Goal: Feedback & Contribution: Leave review/rating

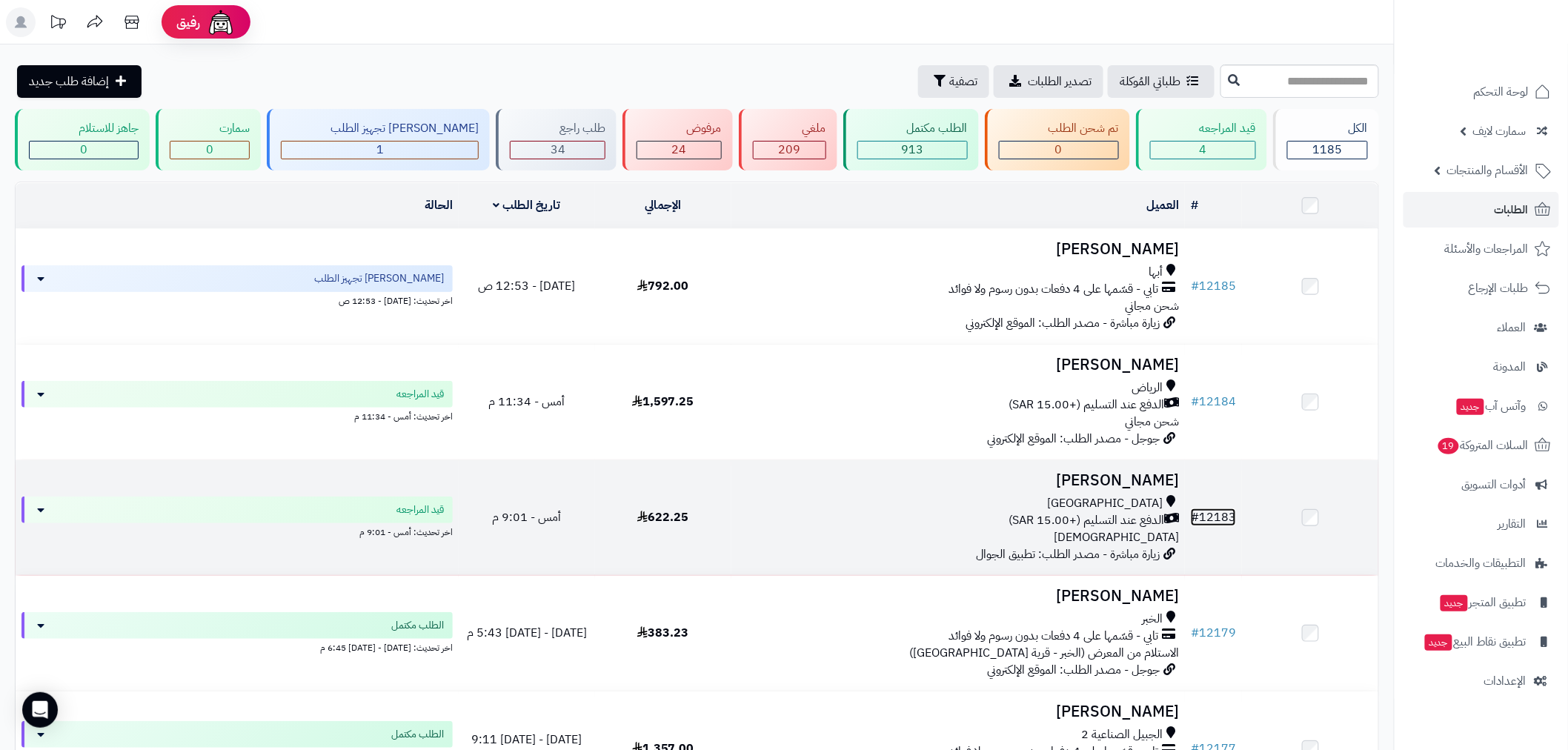
click at [1208, 517] on link "# 12183" at bounding box center [1213, 517] width 45 height 18
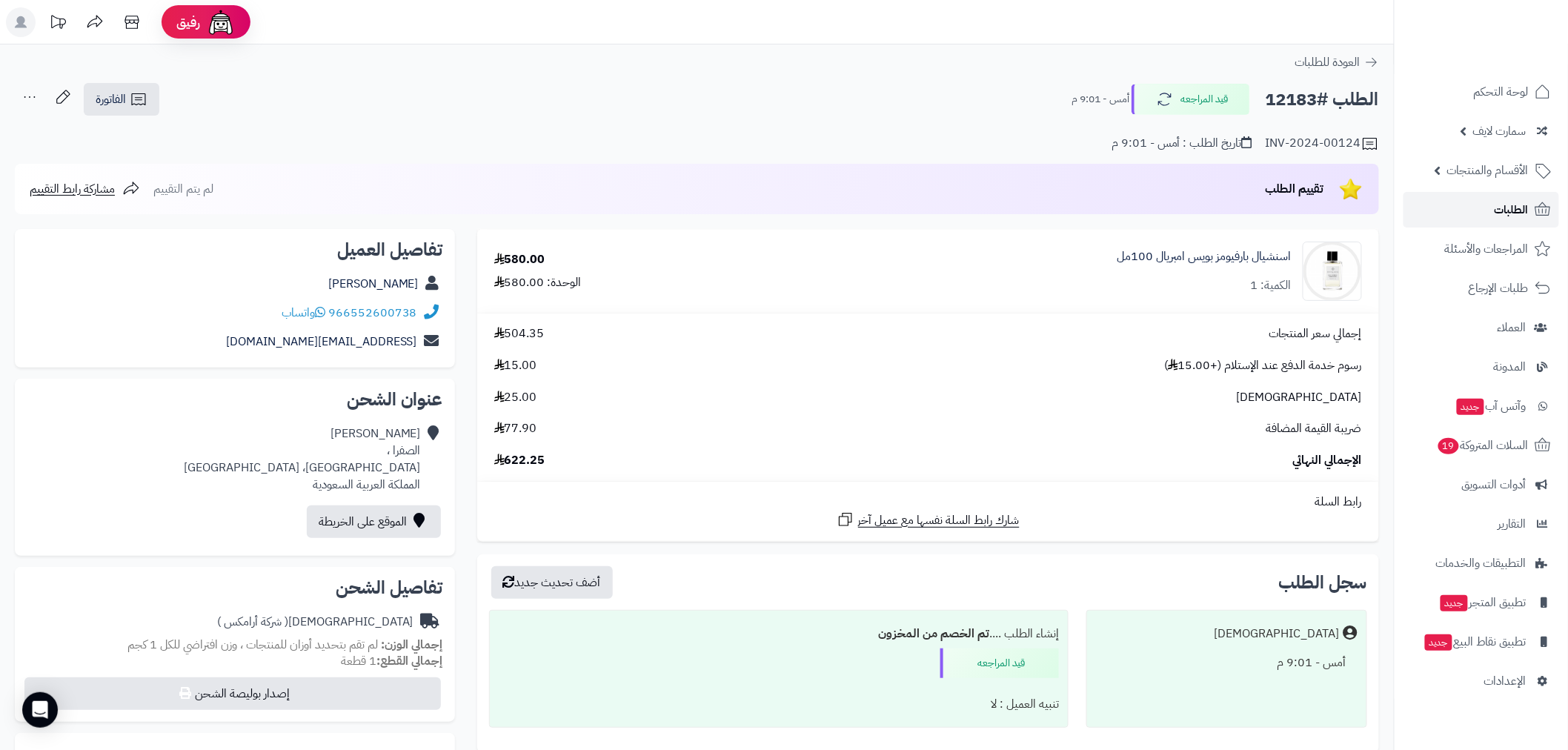
click at [1486, 210] on link "الطلبات" at bounding box center [1481, 209] width 156 height 35
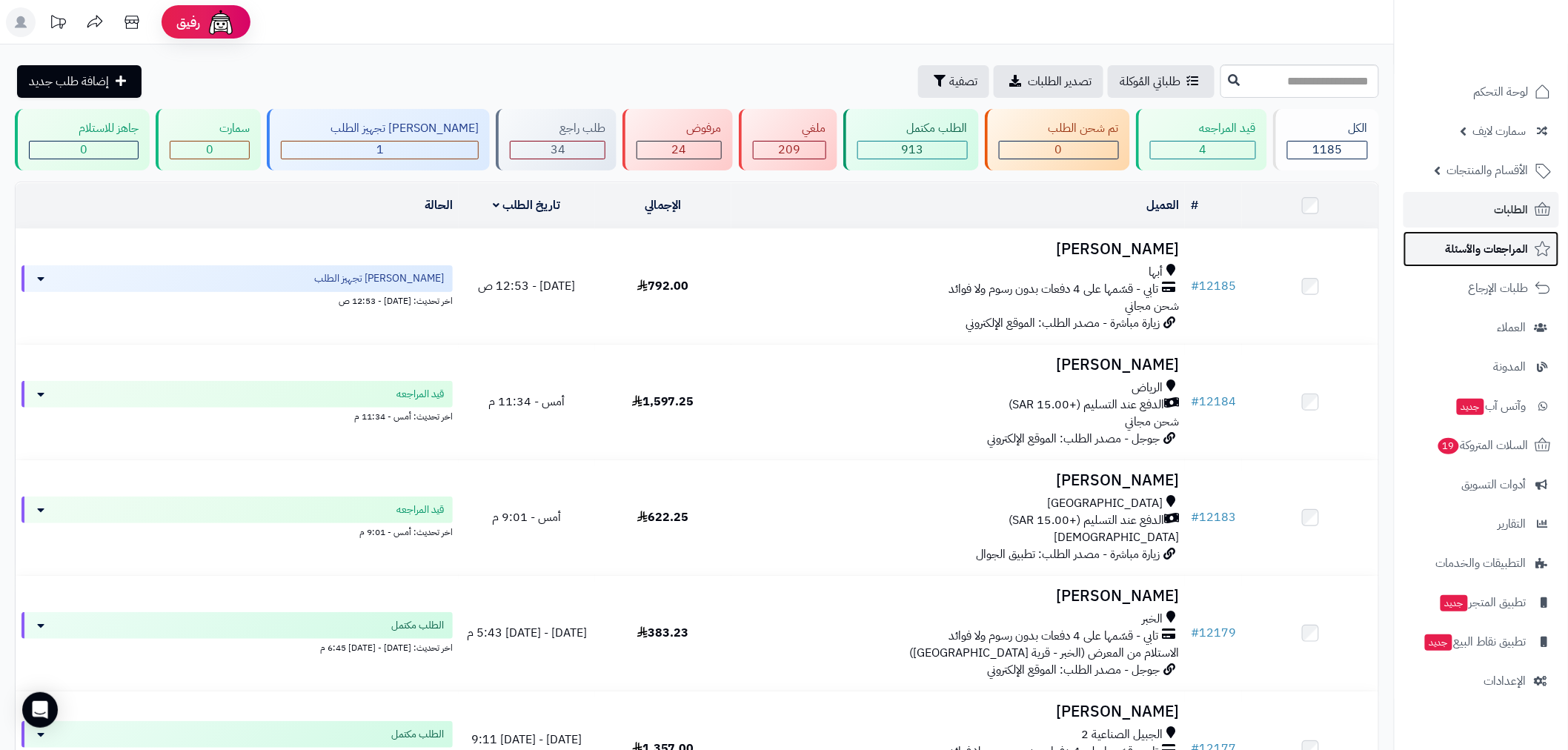
click at [1489, 243] on span "المراجعات والأسئلة" at bounding box center [1487, 249] width 83 height 21
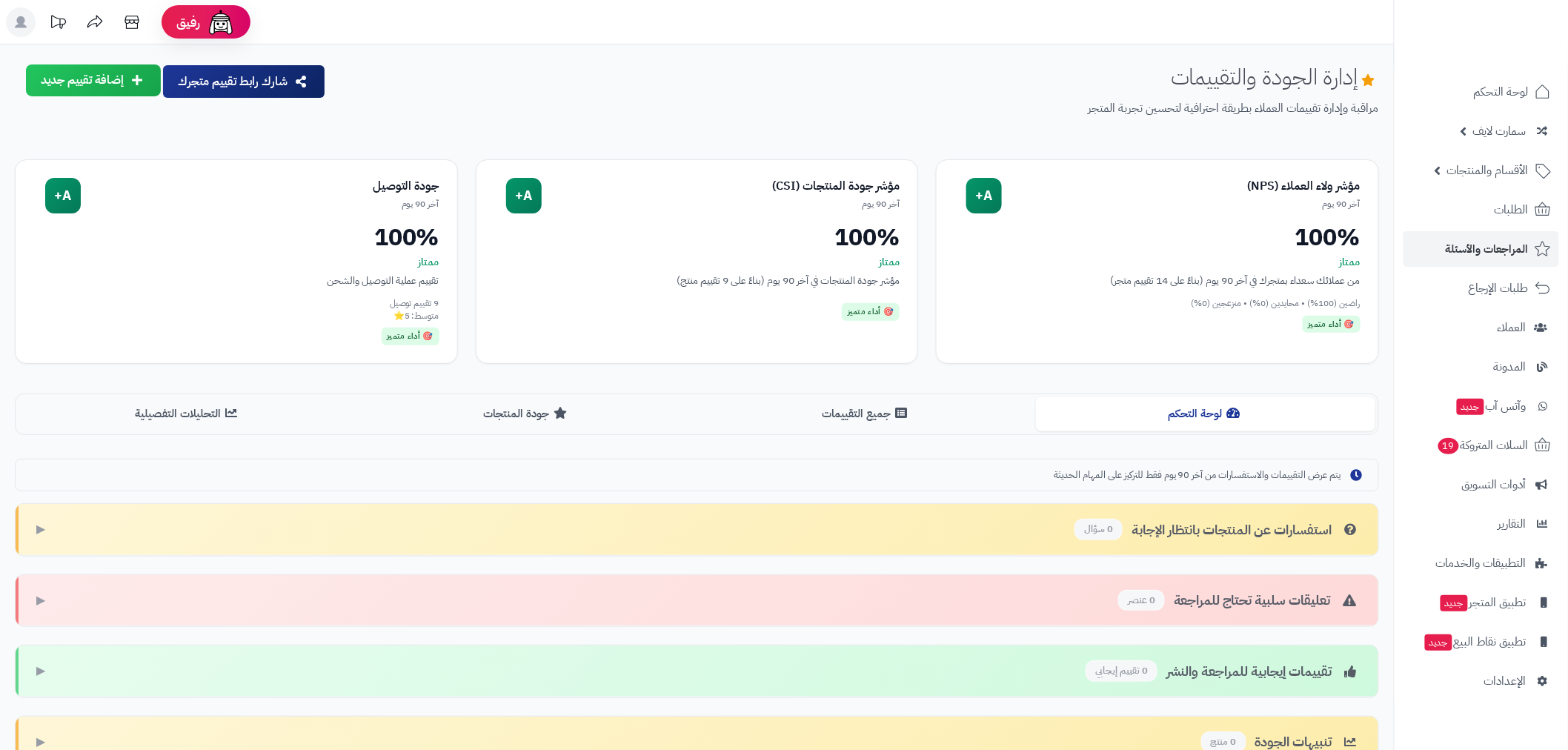
scroll to position [142, 0]
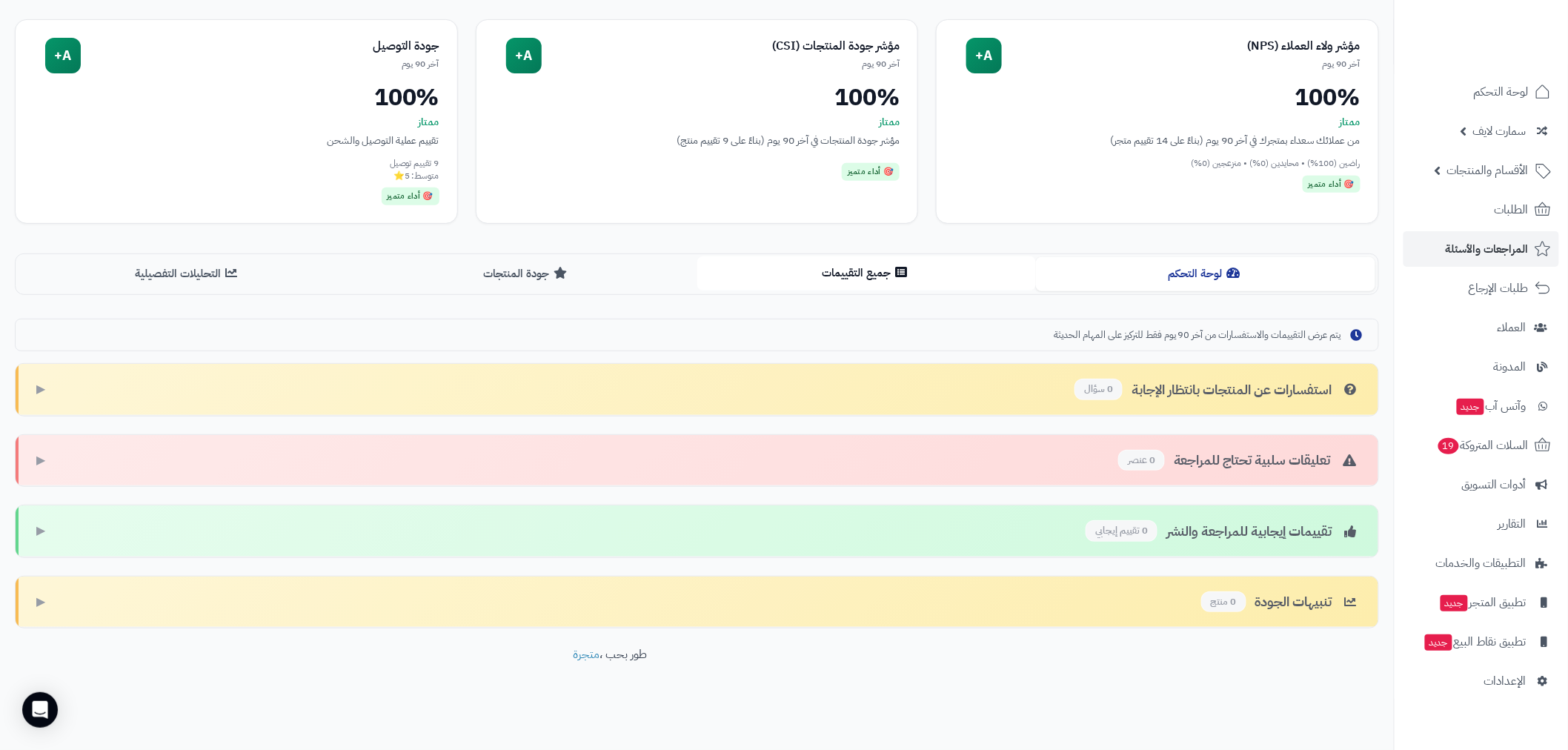
click at [869, 270] on button "جميع التقييمات" at bounding box center [867, 274] width 339 height 34
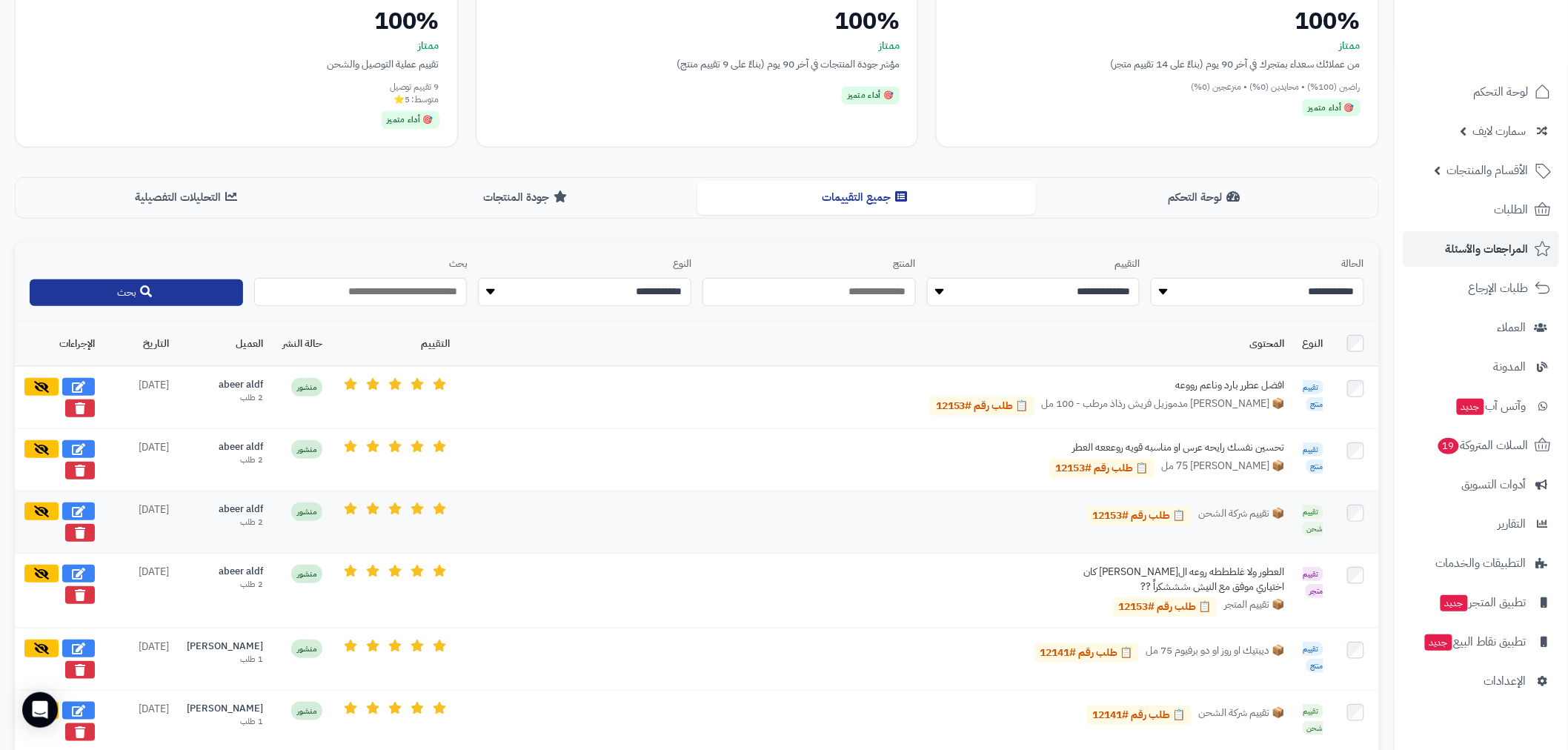
scroll to position [206, 0]
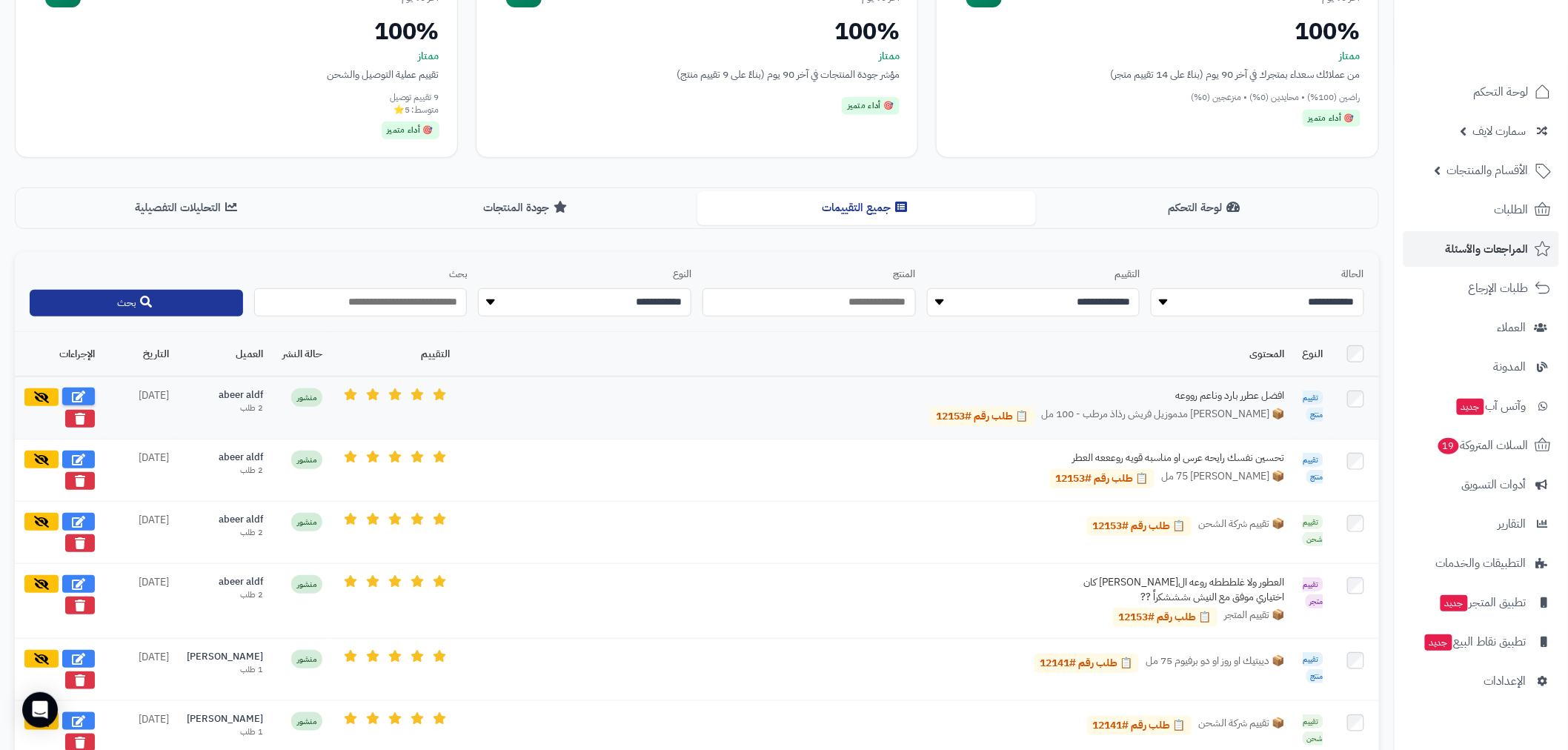
click at [87, 394] on button at bounding box center [79, 396] width 33 height 18
select select "*"
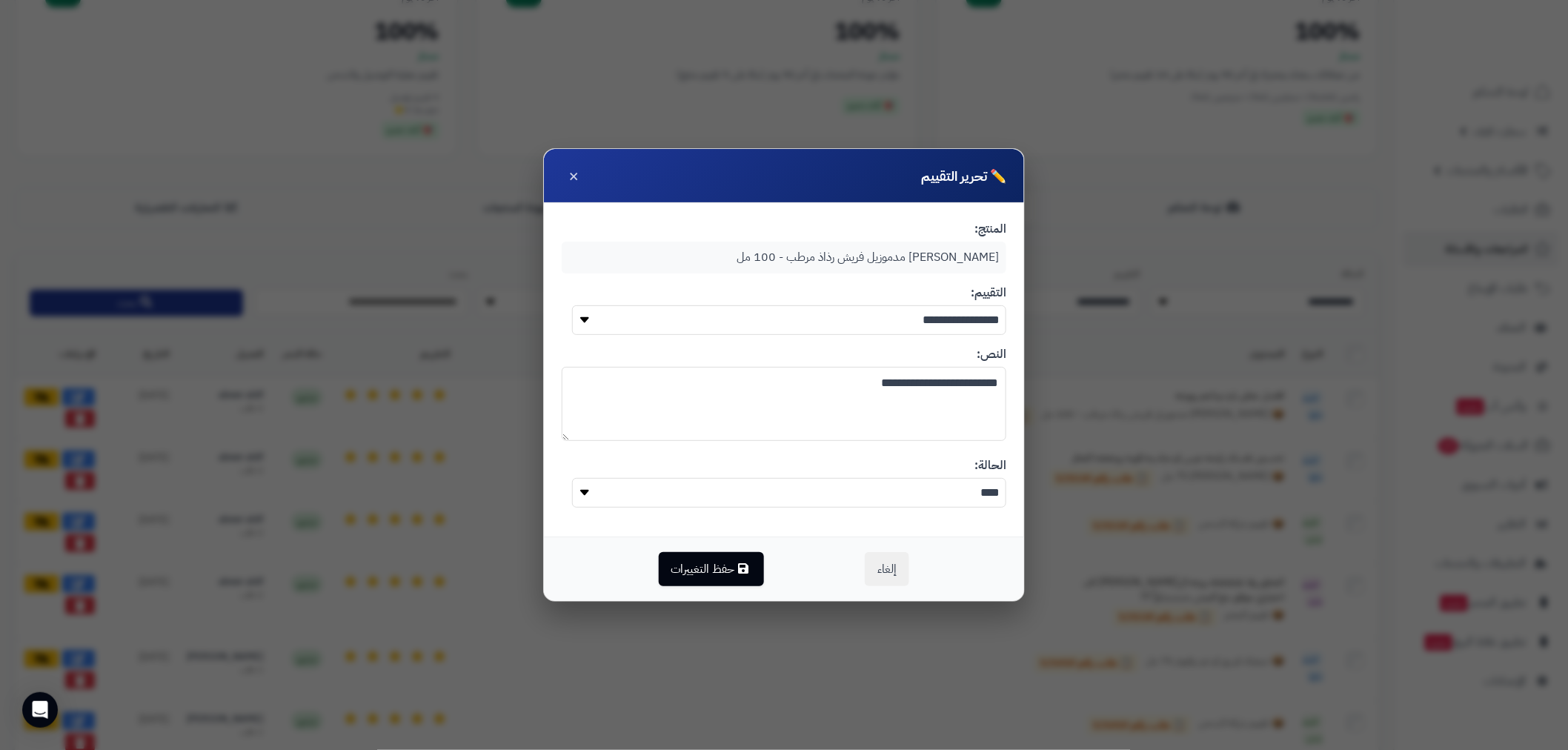
click at [947, 387] on textarea "**********" at bounding box center [784, 404] width 445 height 74
click at [796, 320] on select "**********" at bounding box center [790, 320] width 435 height 30
click at [568, 175] on span "×" at bounding box center [573, 174] width 10 height 25
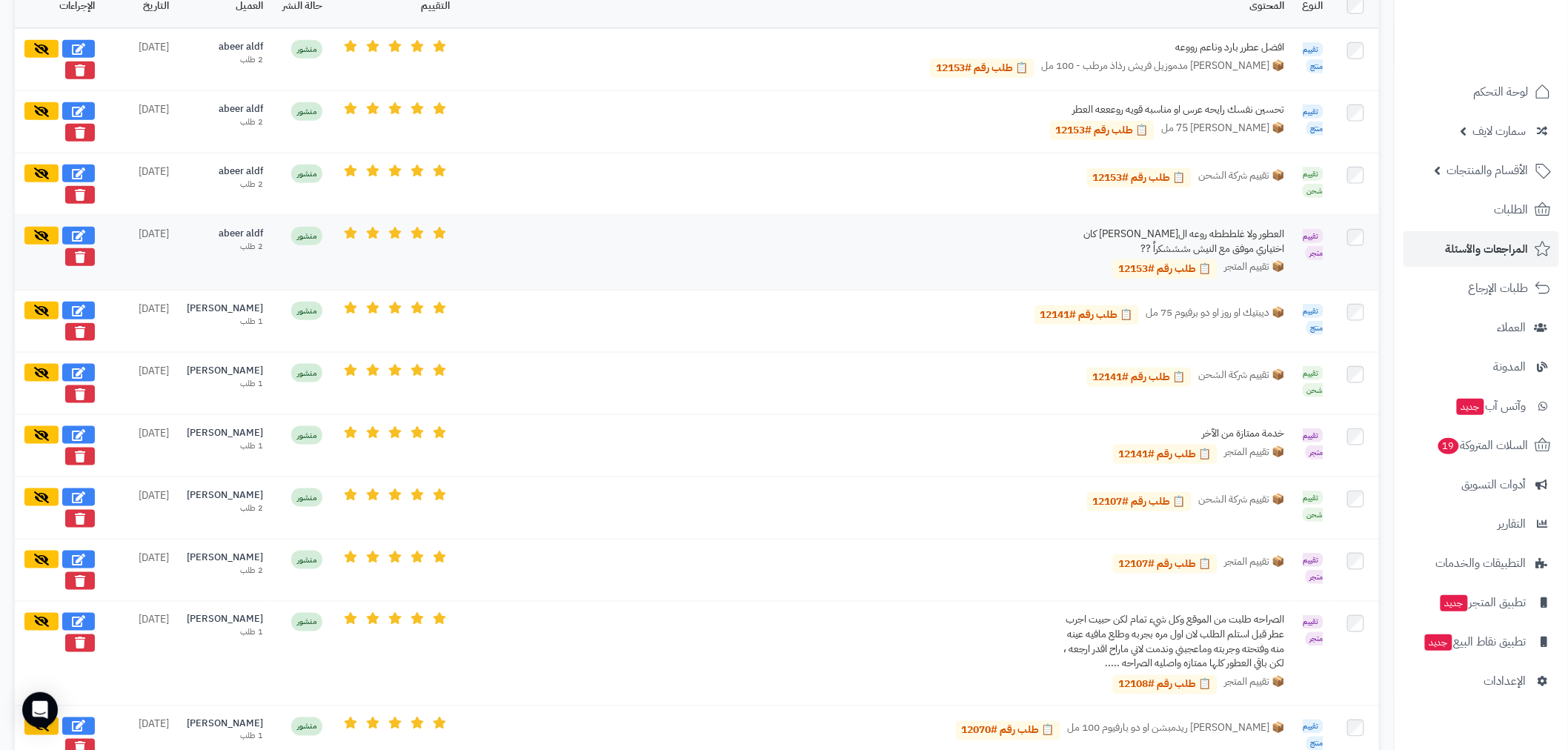
scroll to position [591, 0]
